Goal: Information Seeking & Learning: Understand process/instructions

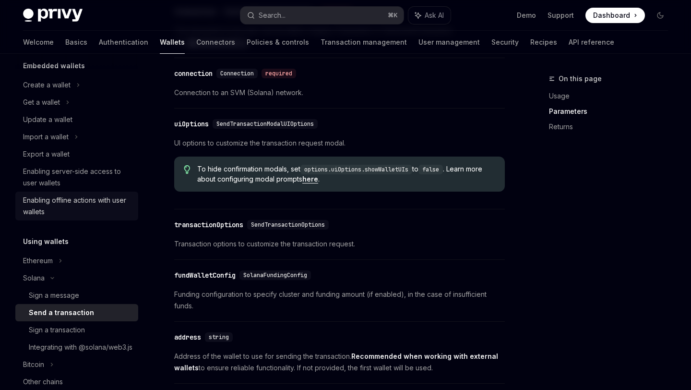
scroll to position [71, 0]
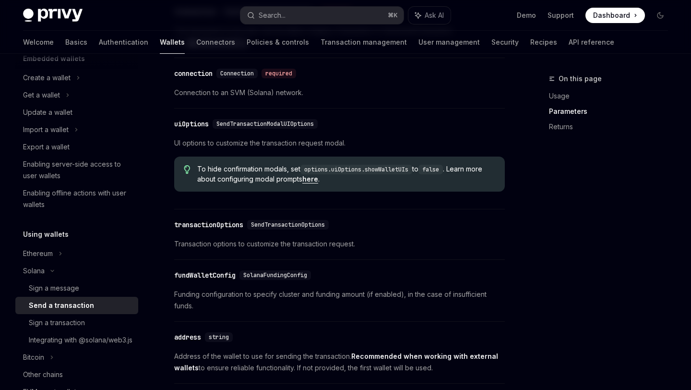
click at [72, 301] on div "Send a transaction" at bounding box center [61, 305] width 65 height 12
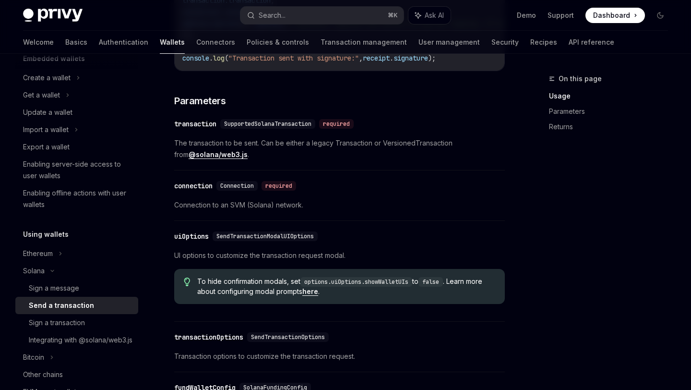
scroll to position [747, 0]
click at [379, 285] on code "options.uiOptions.showWalletUIs" at bounding box center [356, 281] width 112 height 10
copy code "showWalletUIs"
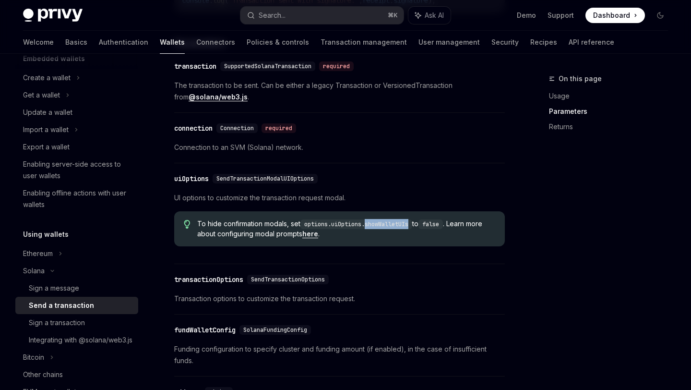
scroll to position [806, 0]
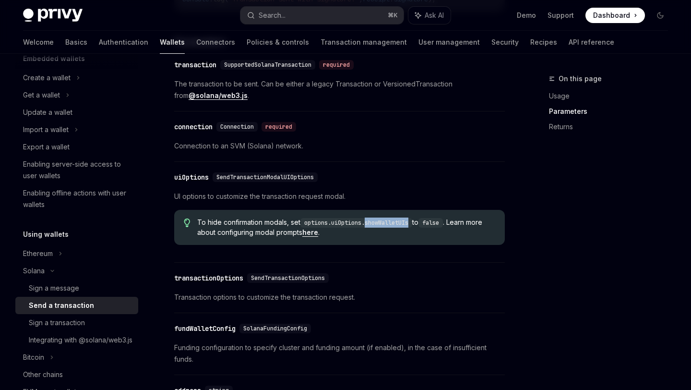
click at [310, 234] on link "here" at bounding box center [310, 232] width 16 height 9
type textarea "*"
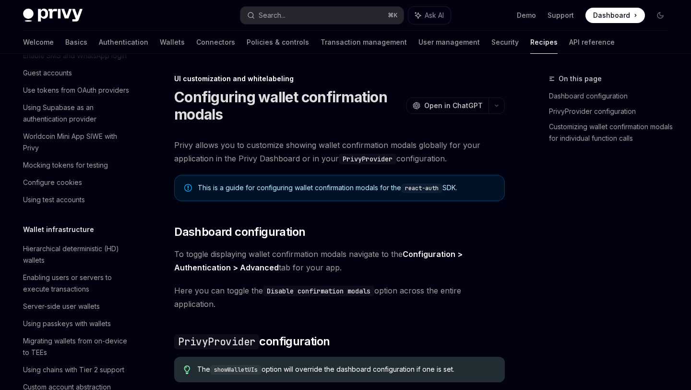
scroll to position [348, 0]
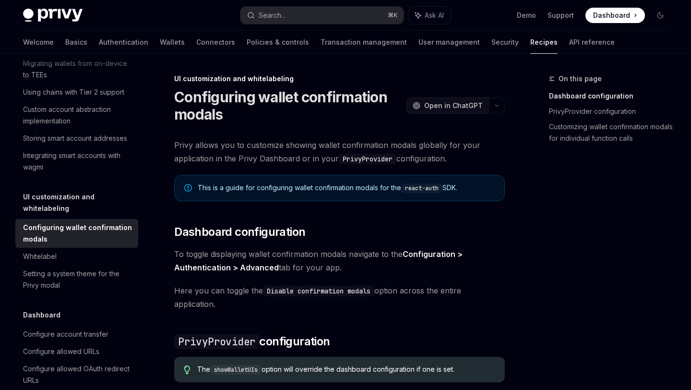
click at [433, 103] on span "Open in ChatGPT" at bounding box center [453, 106] width 59 height 10
